Goal: Transaction & Acquisition: Purchase product/service

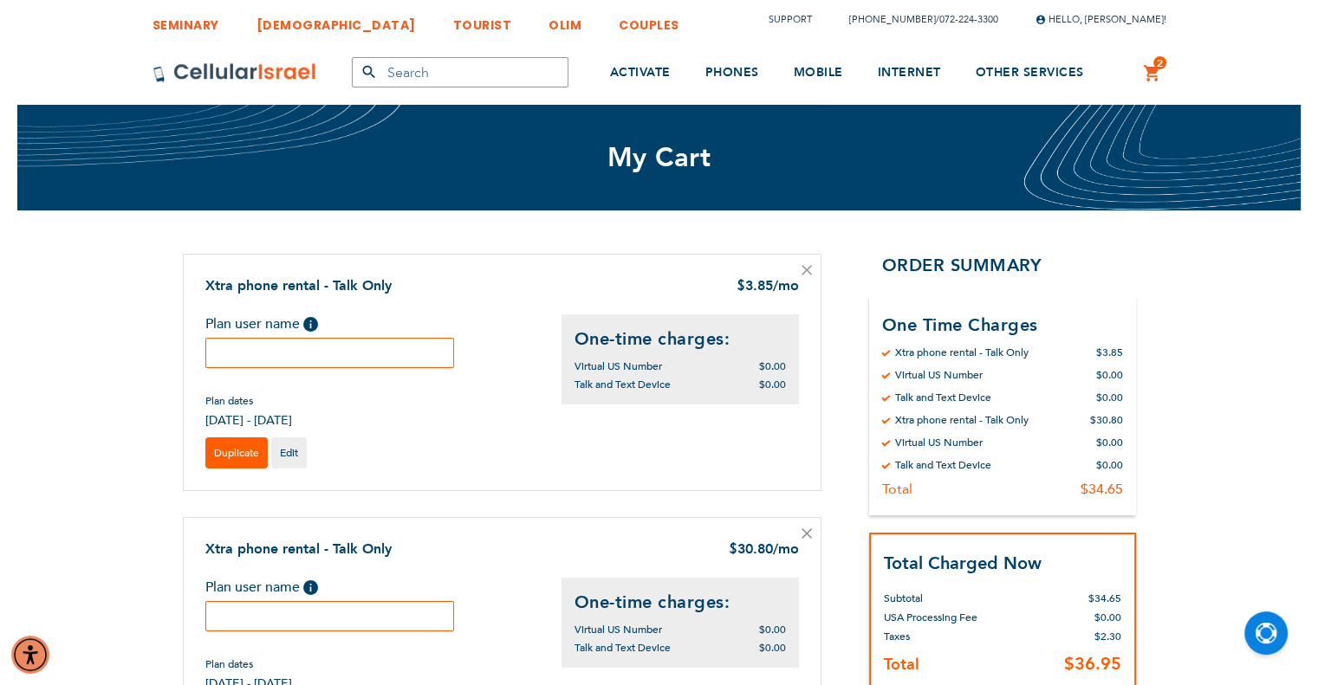
click at [238, 460] on link "Duplicate" at bounding box center [236, 453] width 62 height 31
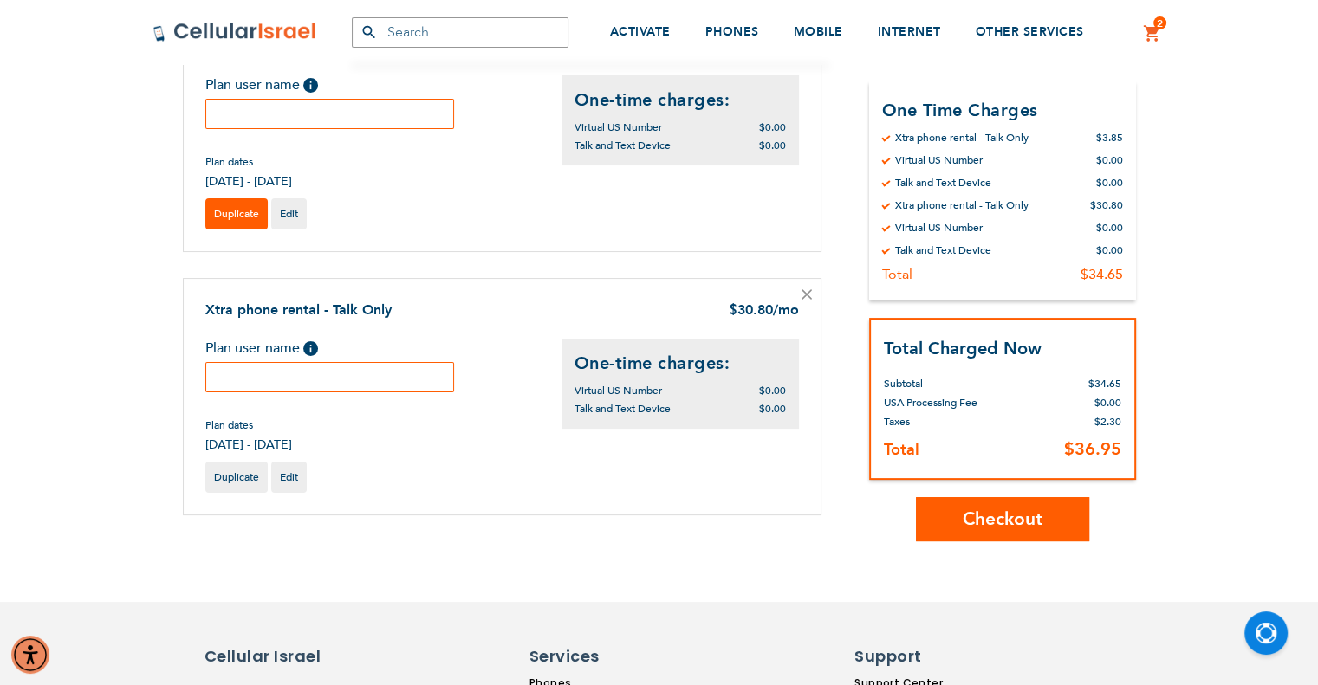
scroll to position [255, 0]
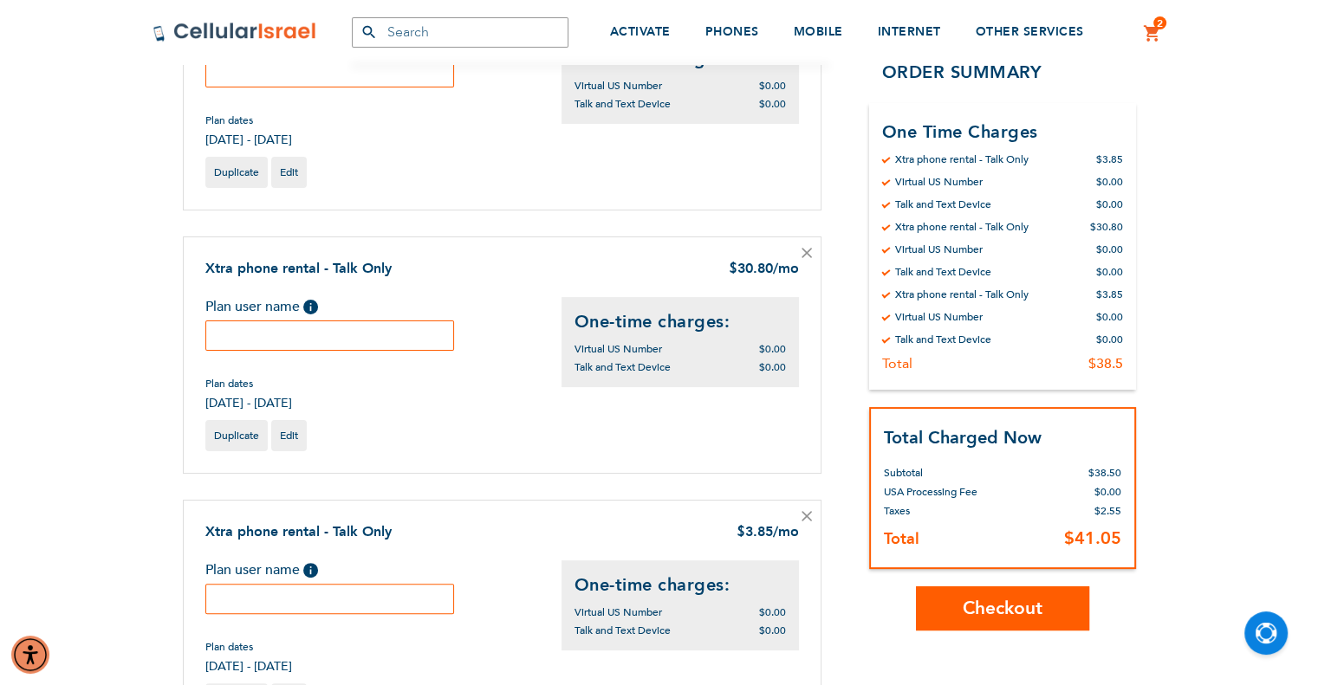
scroll to position [295, 0]
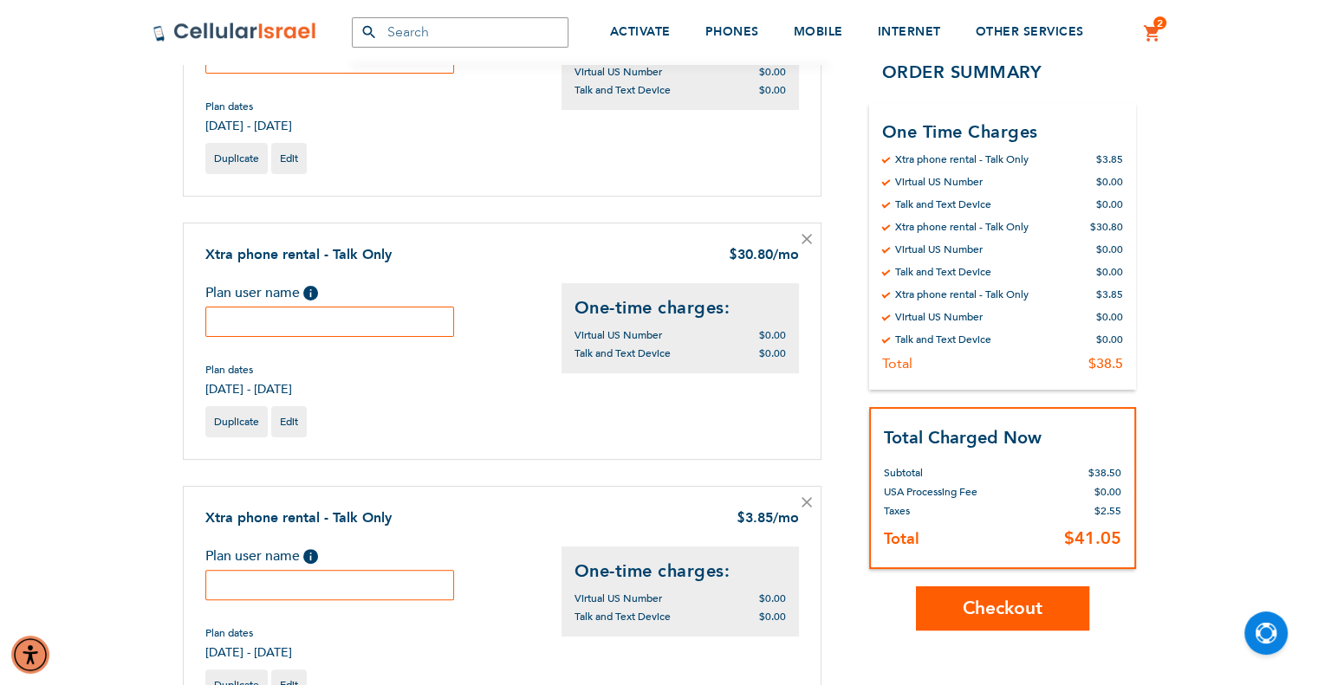
click at [804, 502] on icon at bounding box center [806, 502] width 9 height 9
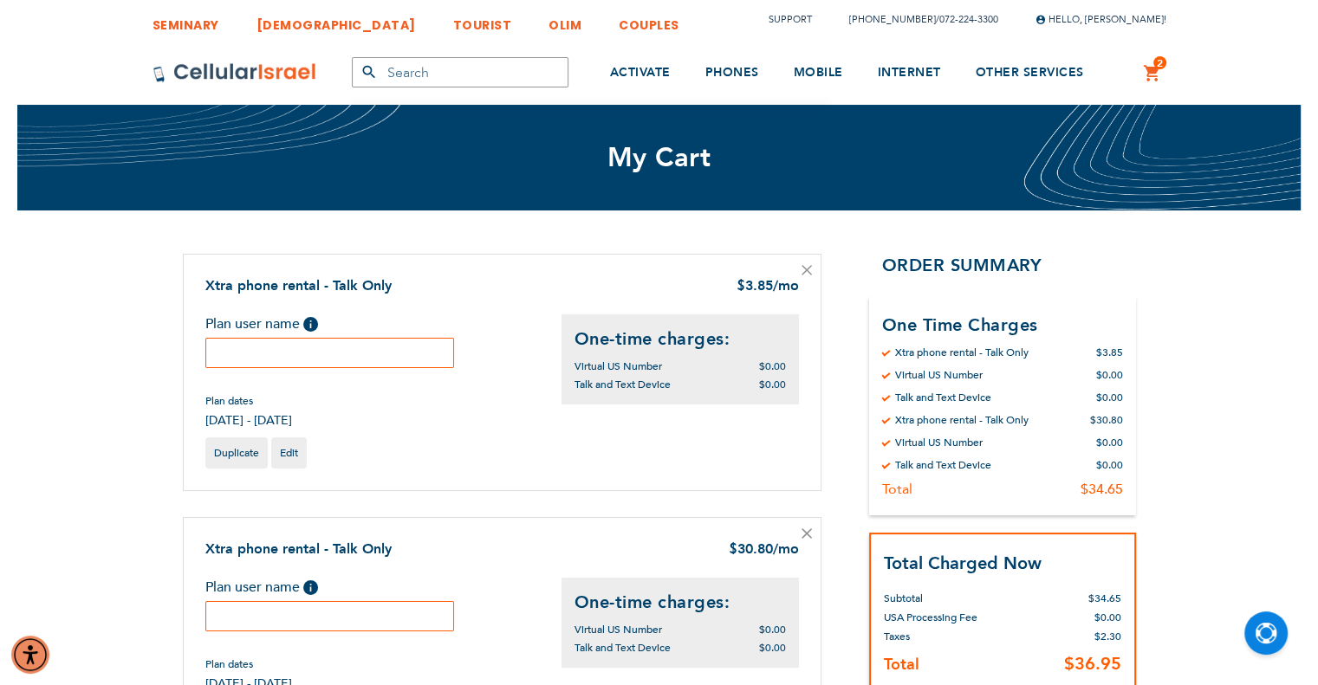
click at [808, 272] on icon at bounding box center [806, 270] width 9 height 9
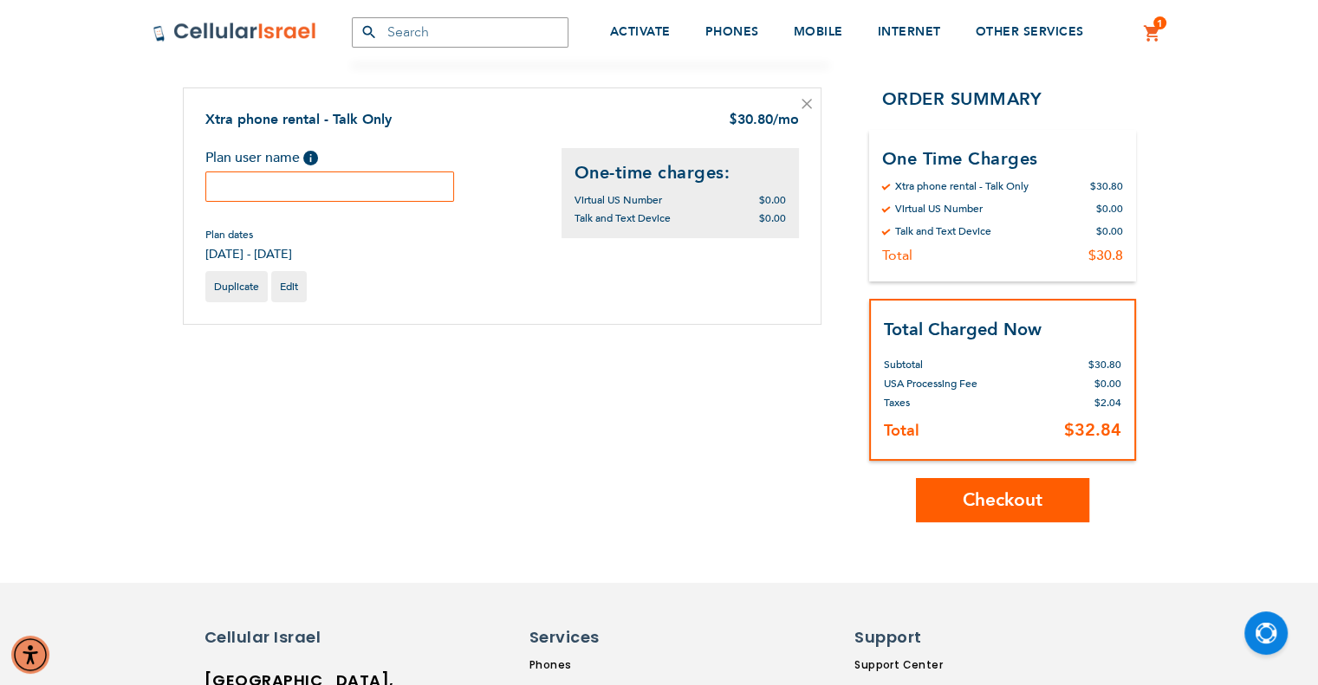
scroll to position [166, 0]
click at [336, 182] on input "text" at bounding box center [330, 187] width 250 height 30
type input "aug 2025"
click at [1016, 505] on span "Checkout" at bounding box center [1003, 500] width 80 height 25
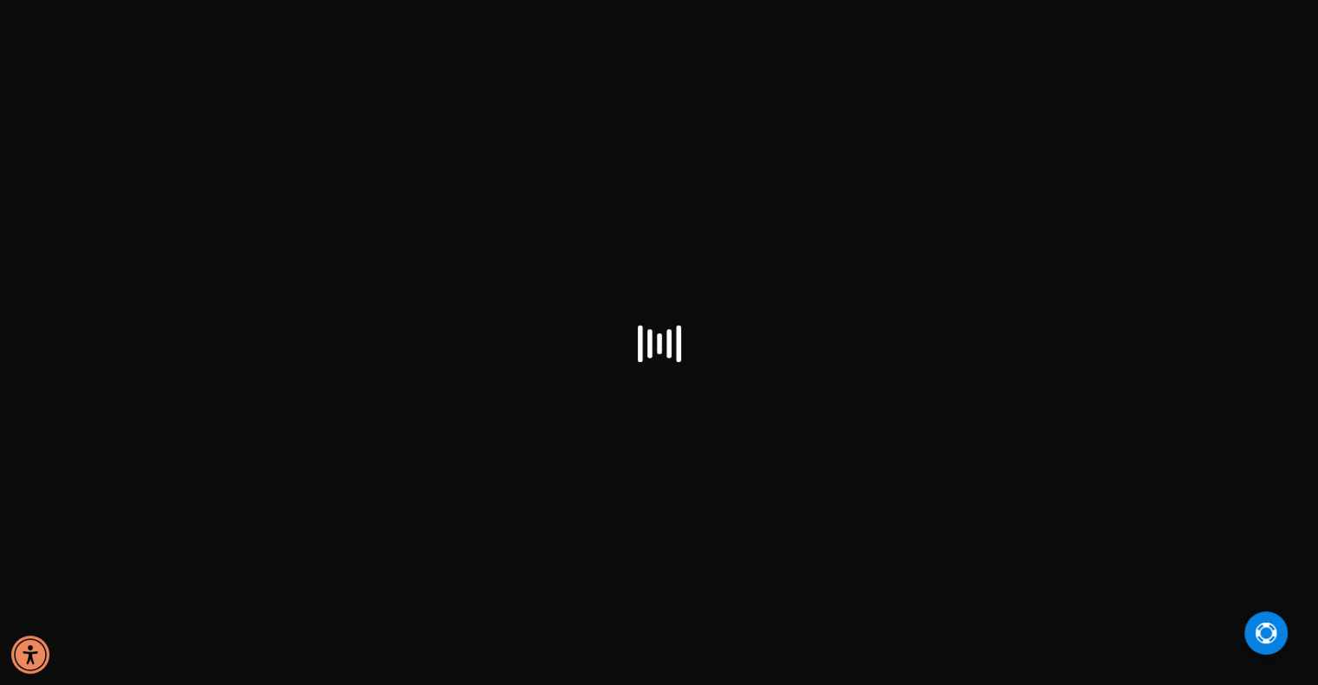
checkbox input "true"
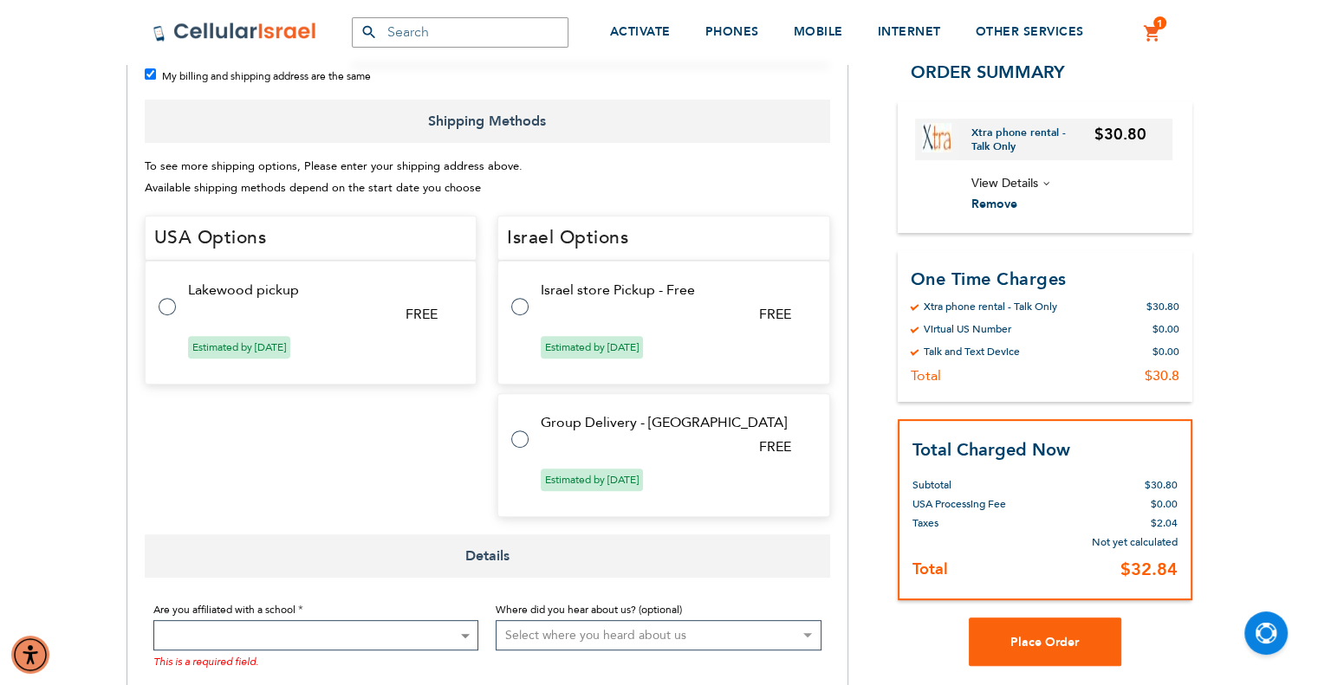
scroll to position [551, 0]
drag, startPoint x: 529, startPoint y: 369, endPoint x: 520, endPoint y: 280, distance: 89.8
click at [520, 280] on tbody "Israel store Pickup - Free FREE Estimated by Aug 12th, 2025 Group Delivery - Is…" at bounding box center [663, 388] width 333 height 256
click at [390, 407] on div "USA Options Select Method Price Method Title Carrier Title Expect Delivery Date…" at bounding box center [311, 366] width 333 height 302
click at [523, 295] on label at bounding box center [528, 295] width 35 height 0
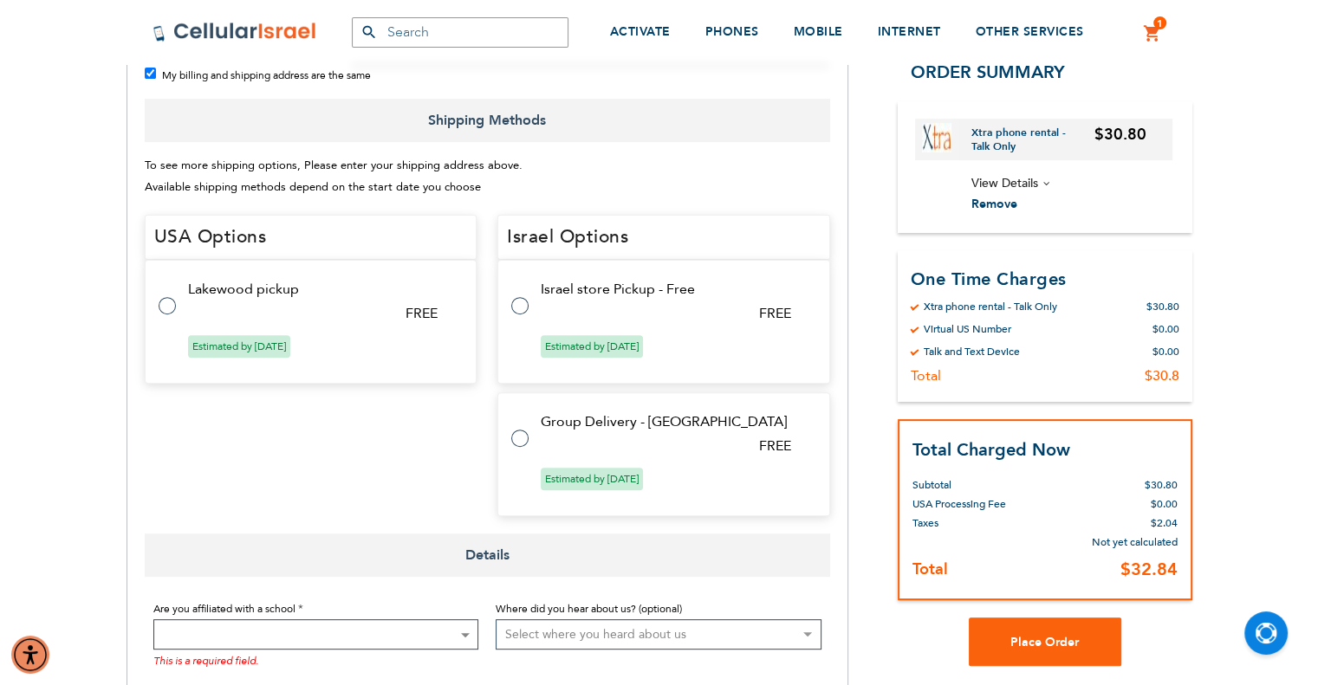
radio input "true"
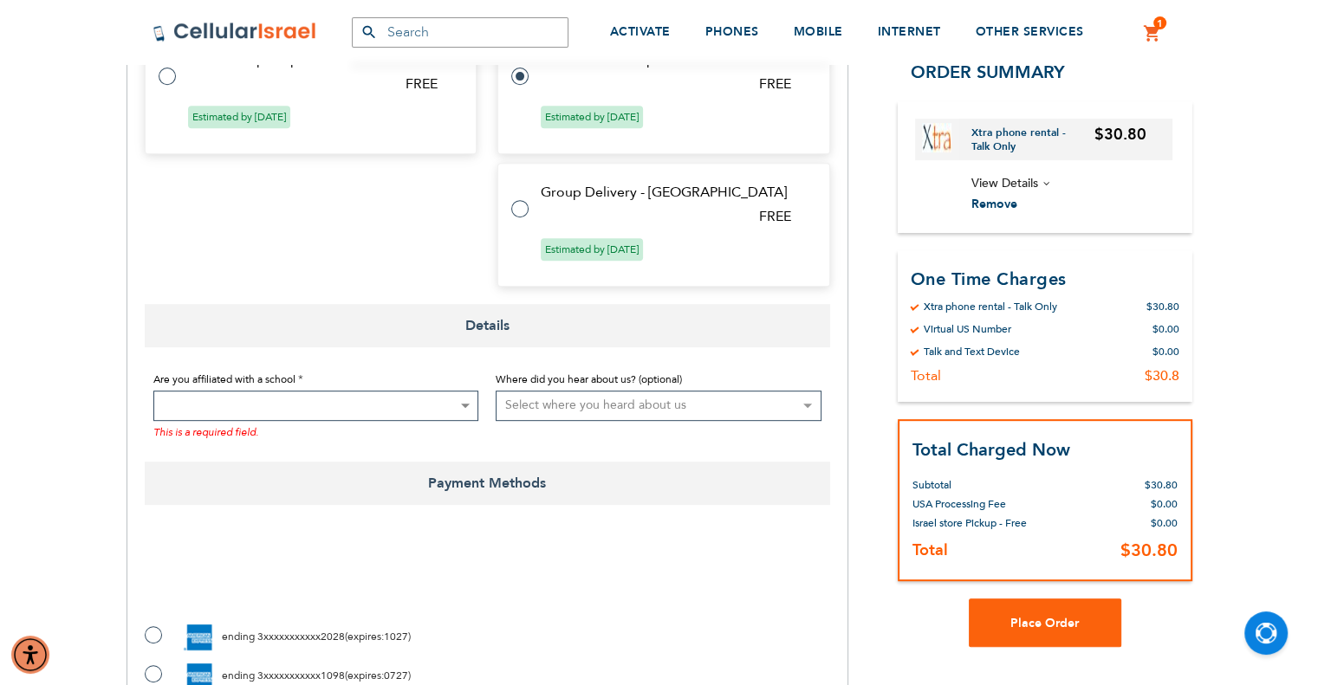
scroll to position [743, 0]
click at [393, 389] on span at bounding box center [316, 404] width 326 height 30
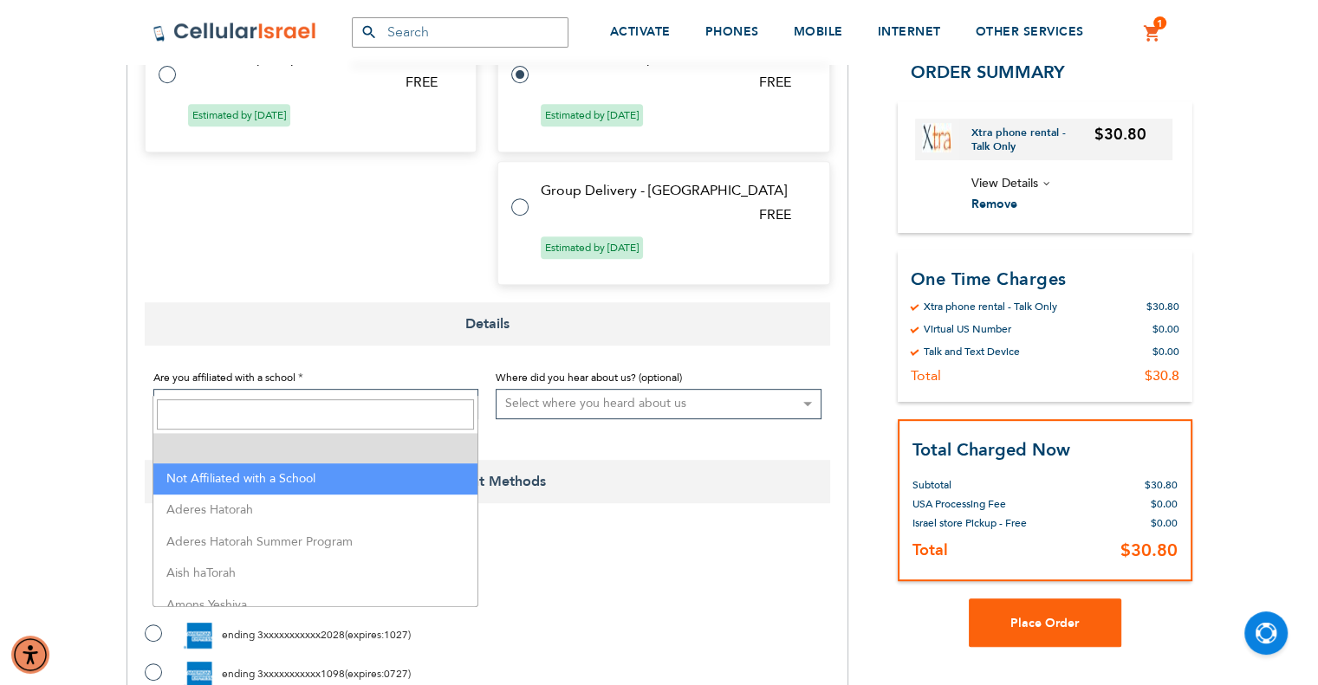
select select "199"
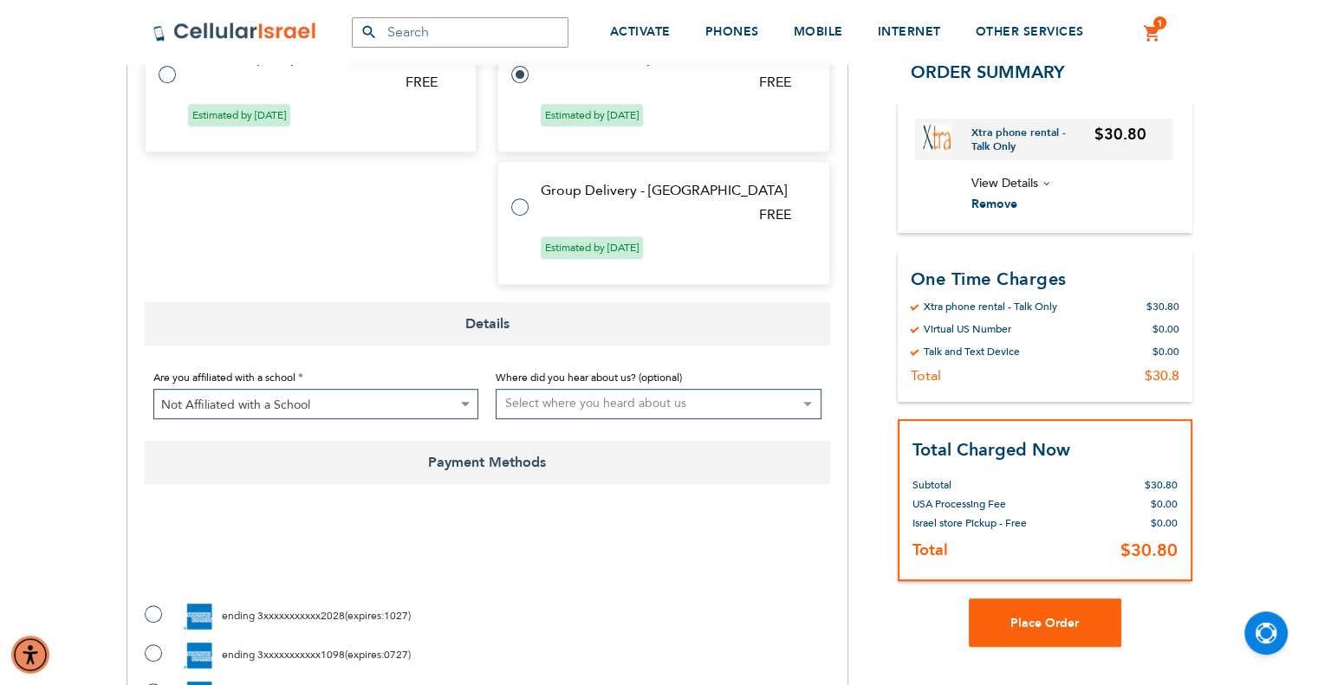
checkbox input "true"
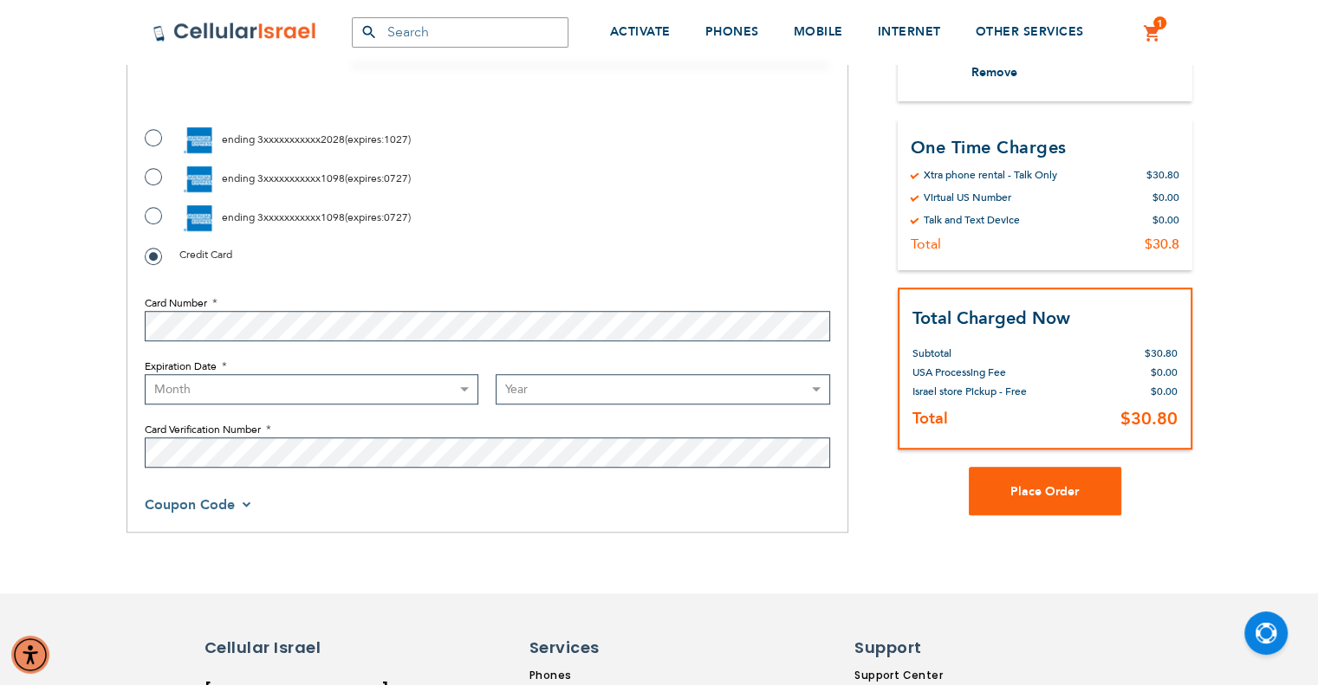
scroll to position [1223, 0]
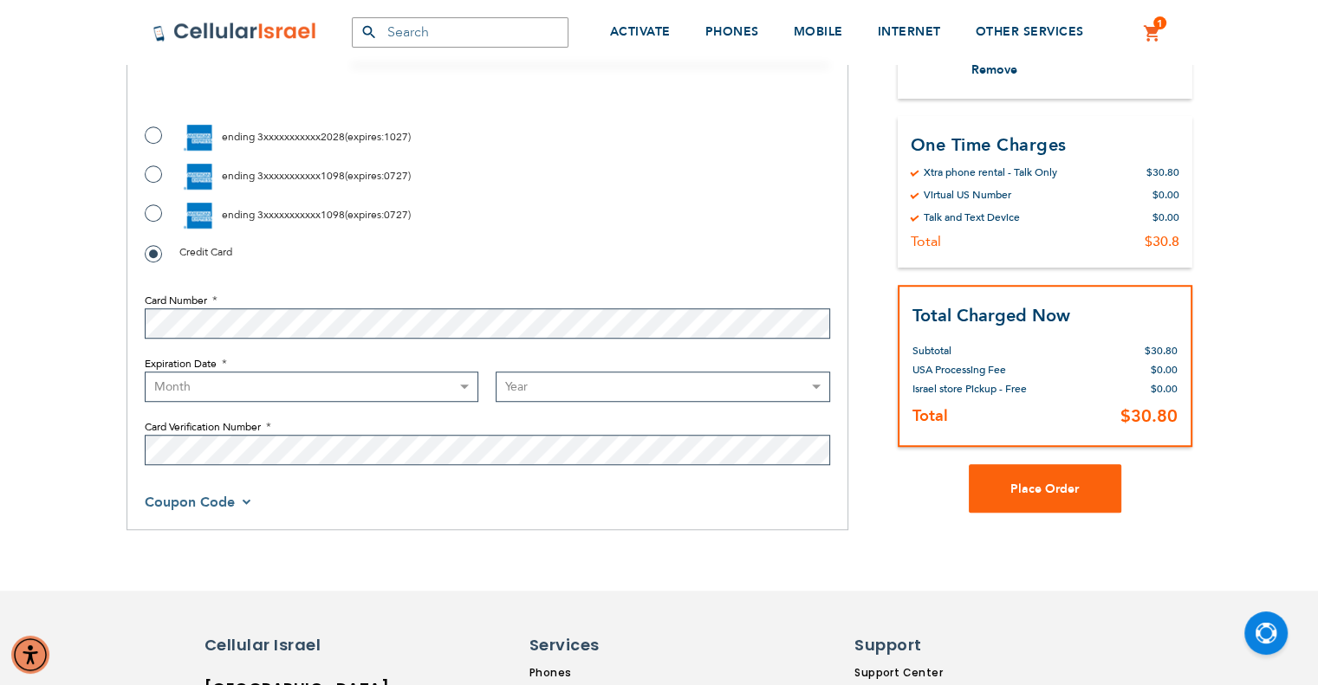
select select "8"
select select "2029"
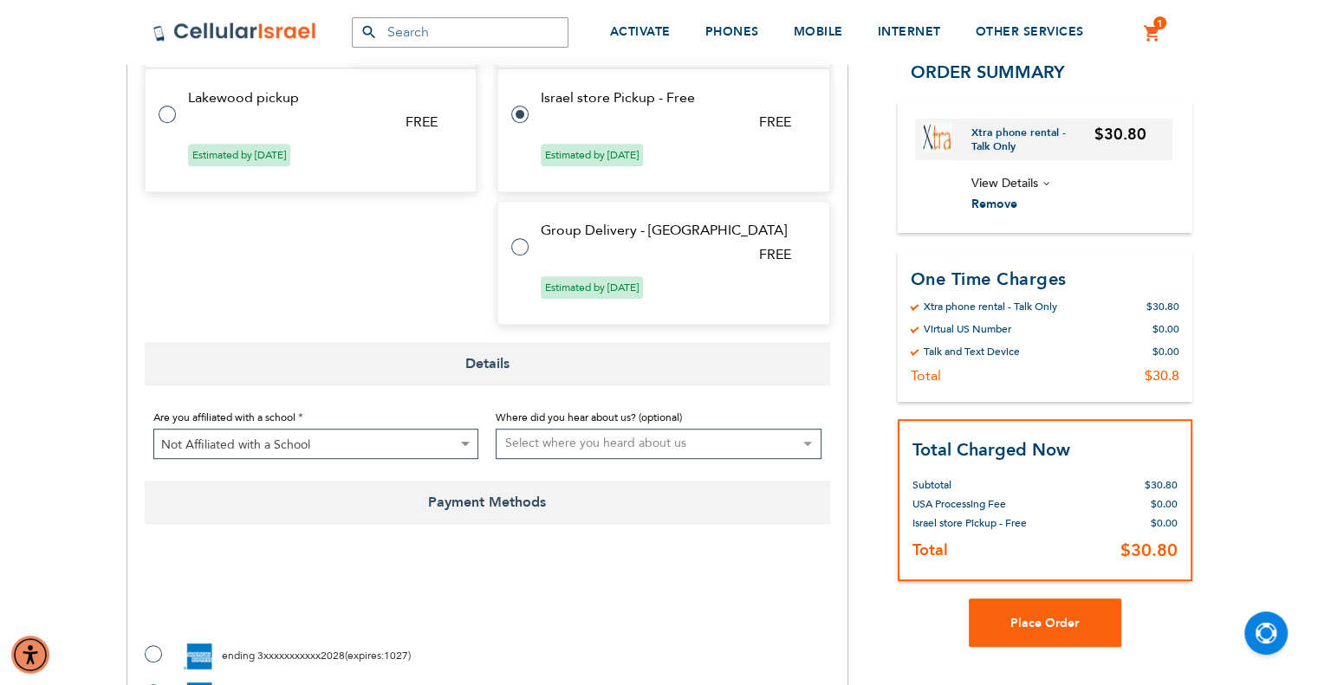
scroll to position [846, 0]
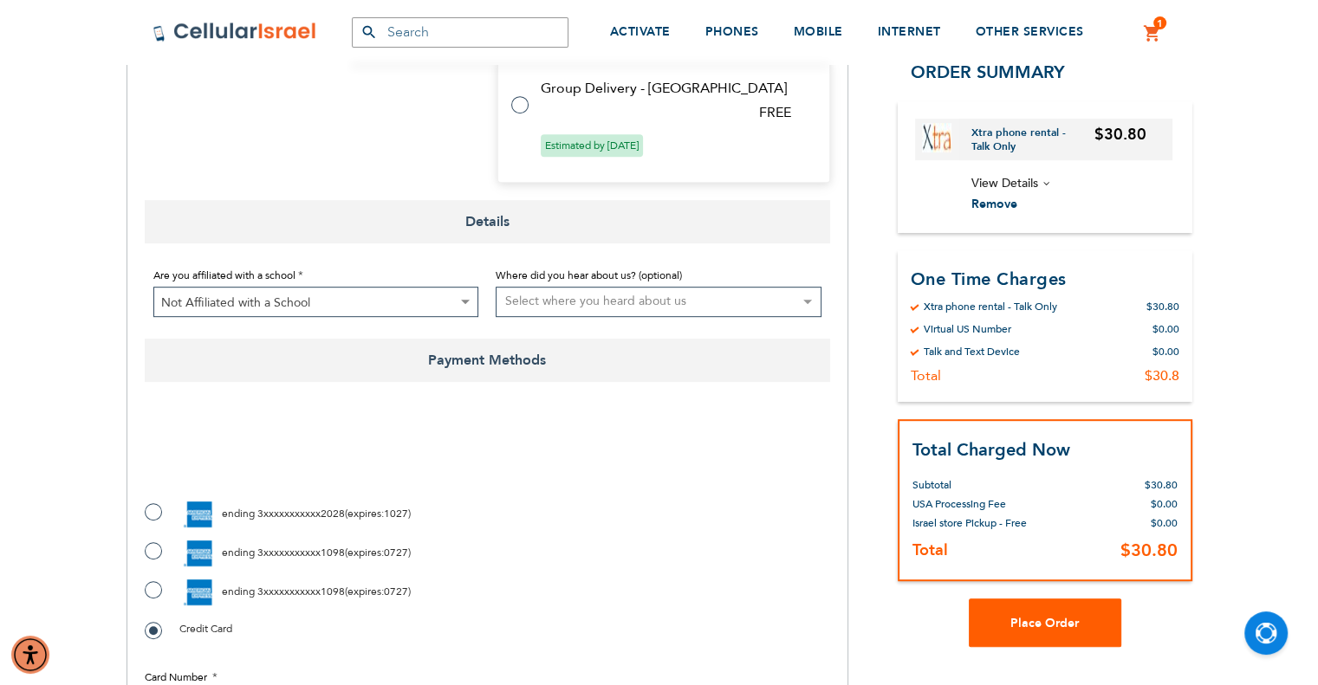
click at [1029, 620] on span "Place Order" at bounding box center [1044, 623] width 68 height 16
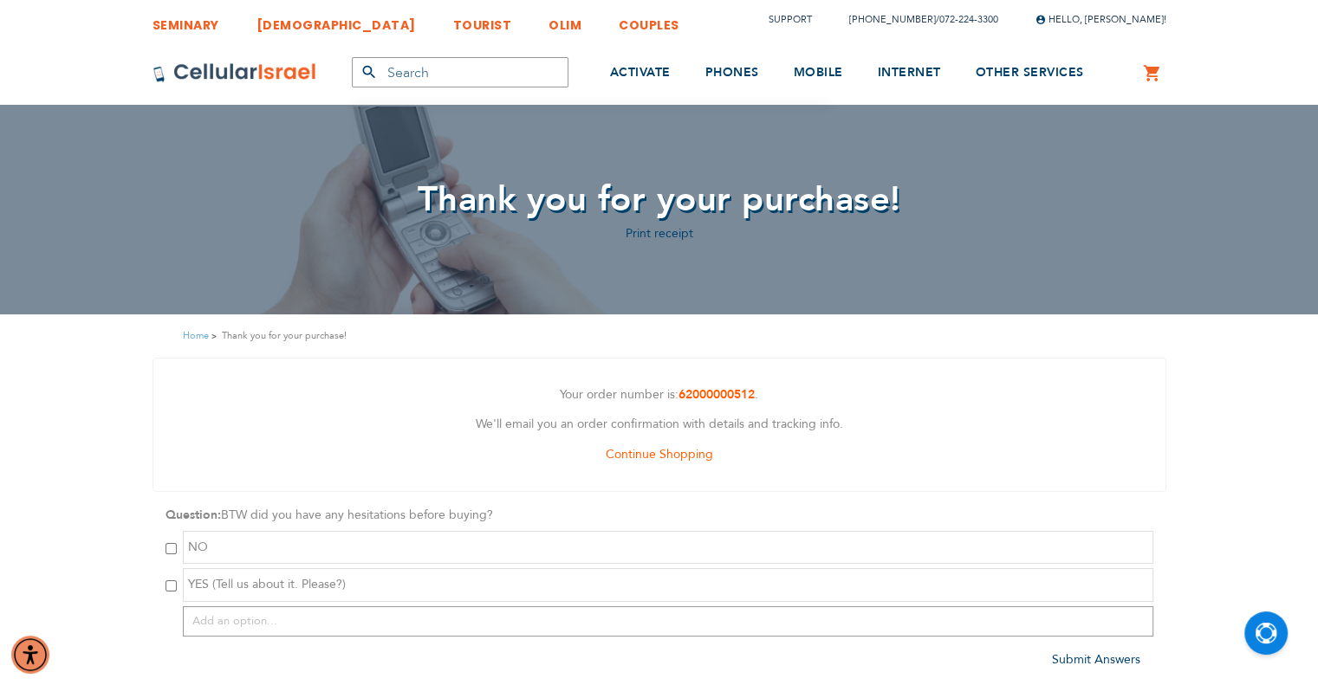
scroll to position [3, 0]
